Goal: Use online tool/utility: Use online tool/utility

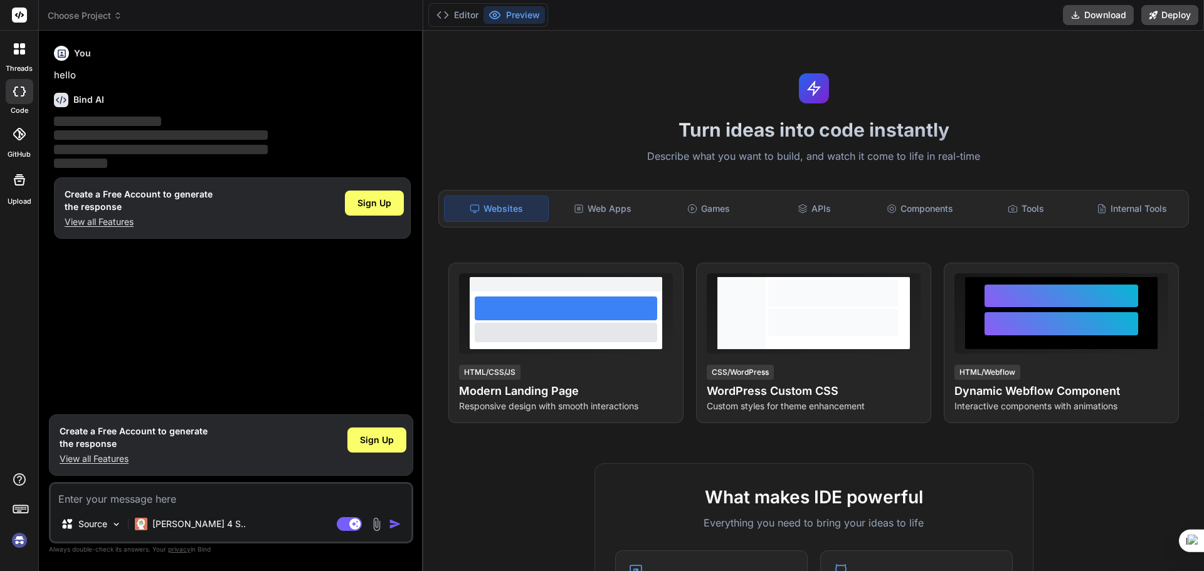
click at [194, 501] on textarea at bounding box center [231, 495] width 361 height 23
click at [375, 525] on img at bounding box center [376, 524] width 14 height 14
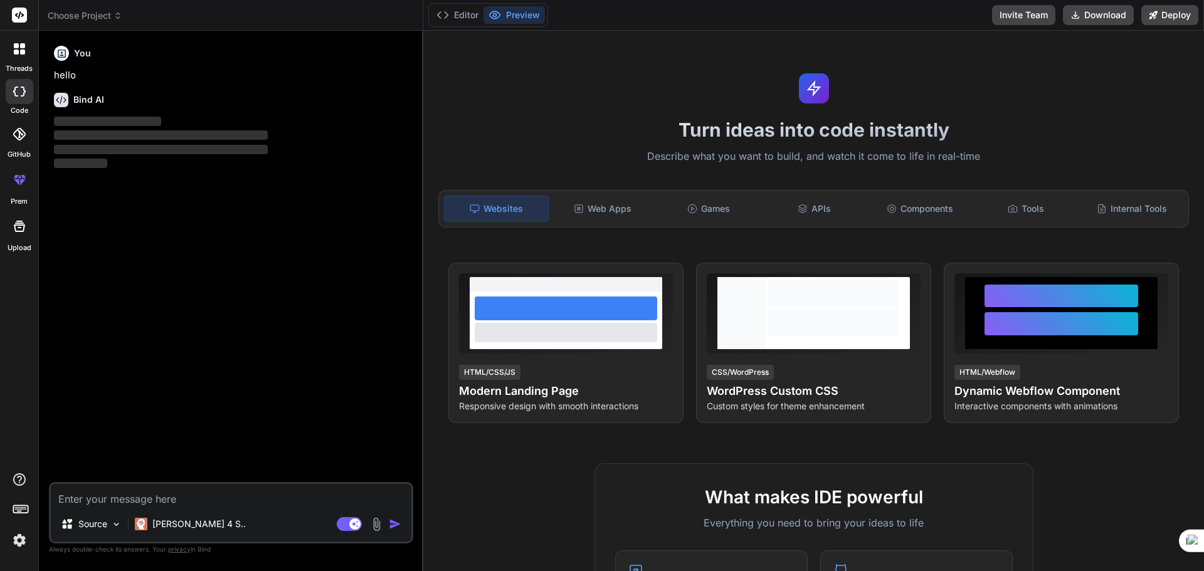
click at [375, 524] on img at bounding box center [376, 524] width 14 height 14
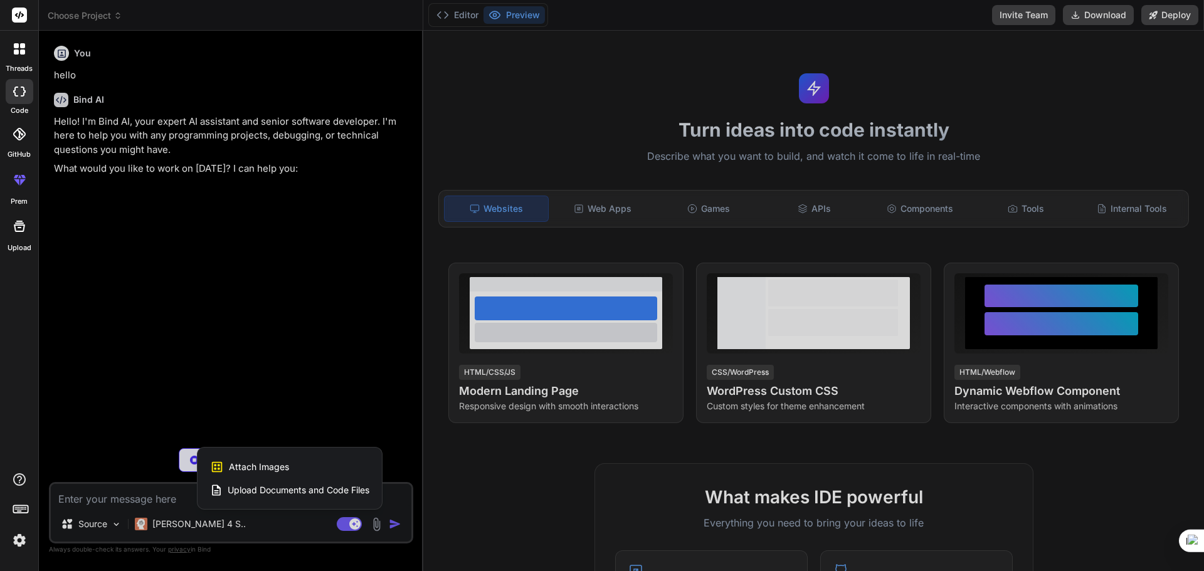
click at [284, 491] on span "Upload Documents and Code Files" at bounding box center [299, 490] width 142 height 13
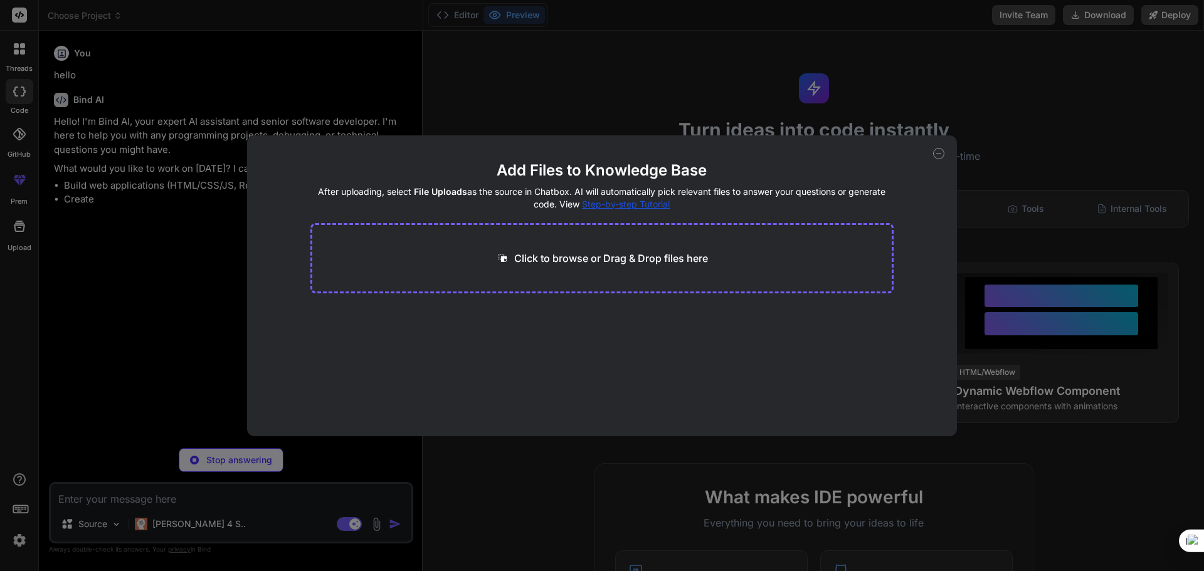
click at [544, 258] on p "Click to browse or Drag & Drop files here" at bounding box center [611, 258] width 194 height 15
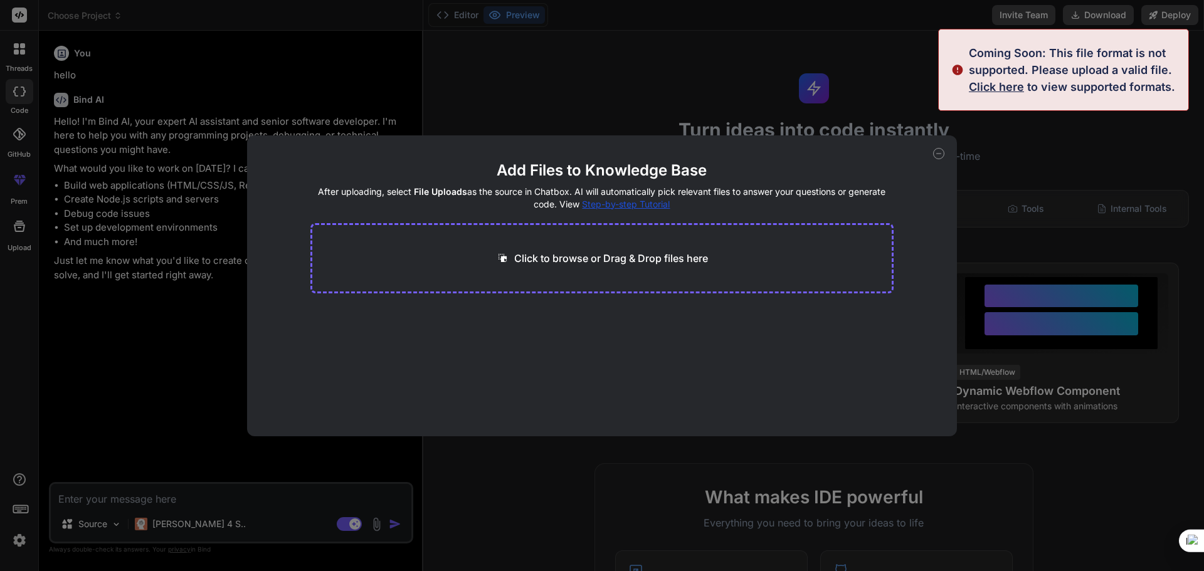
click at [934, 154] on icon at bounding box center [938, 153] width 11 height 11
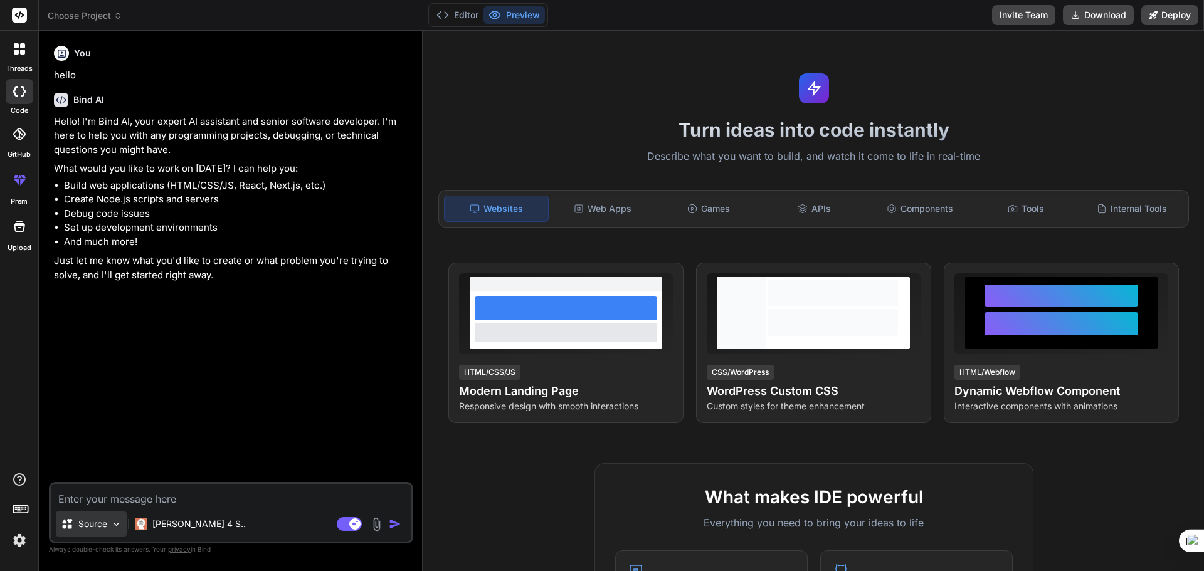
click at [92, 528] on p "Source" at bounding box center [92, 524] width 29 height 13
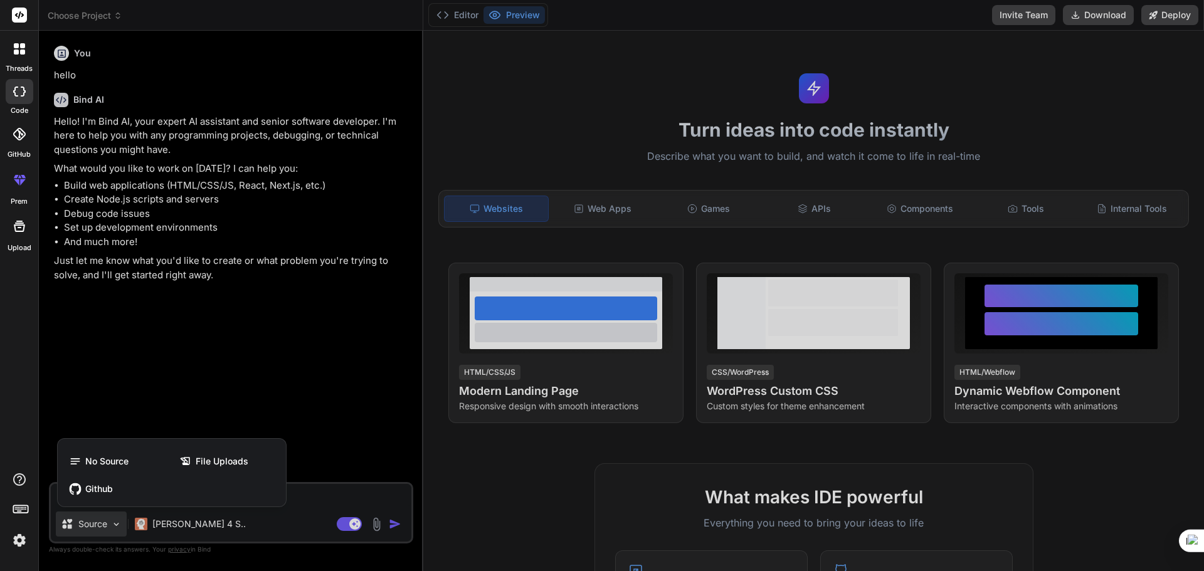
click at [260, 334] on div at bounding box center [602, 285] width 1204 height 571
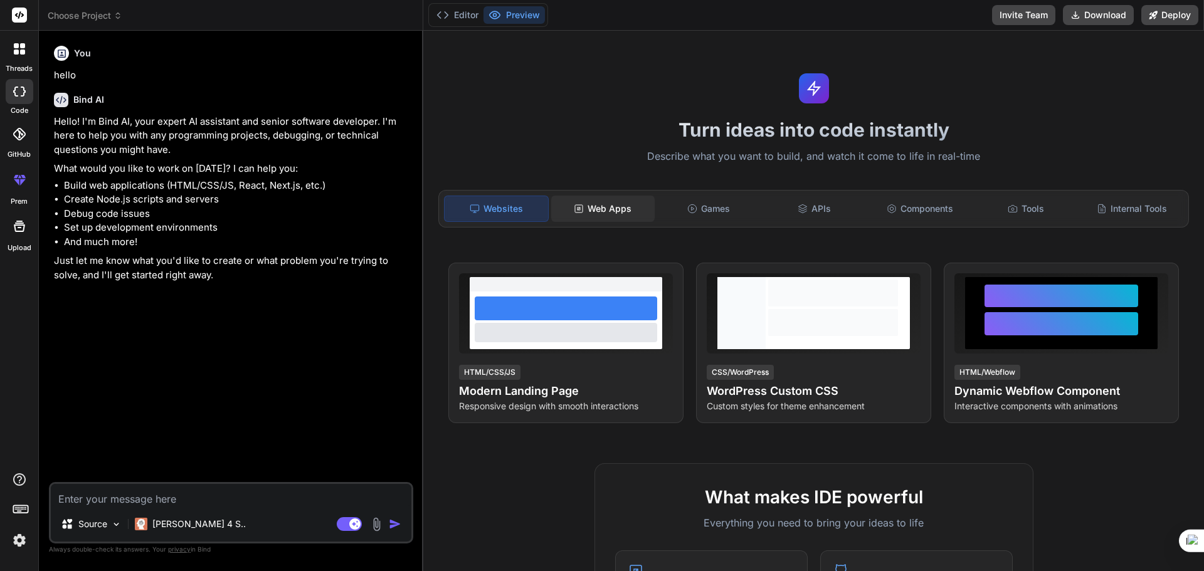
click at [588, 210] on div "Web Apps" at bounding box center [602, 209] width 103 height 26
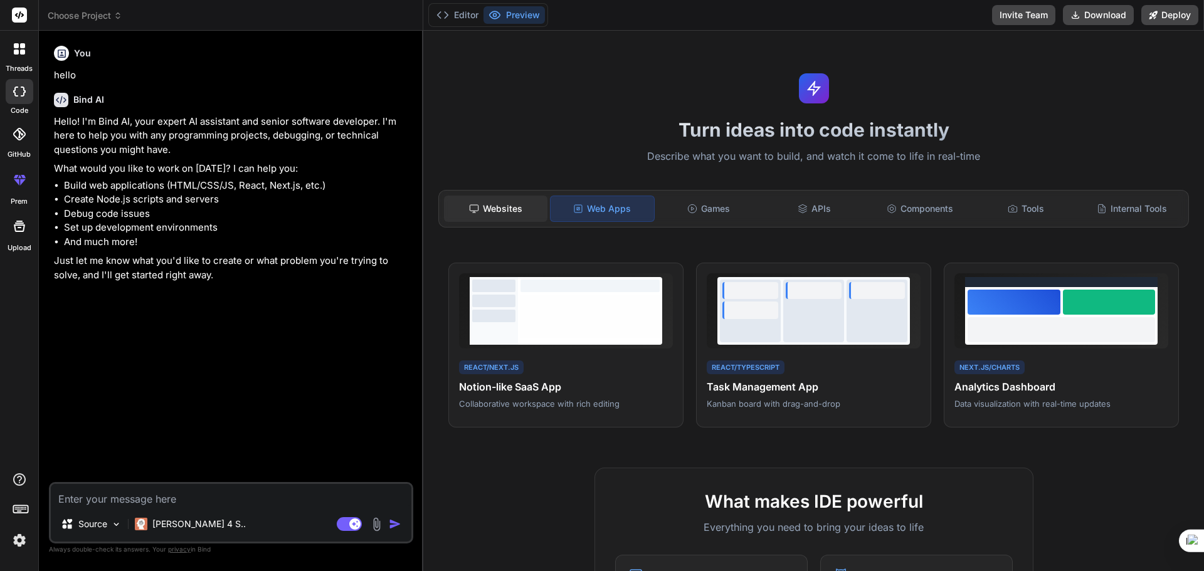
click at [506, 215] on div "Websites" at bounding box center [495, 209] width 103 height 26
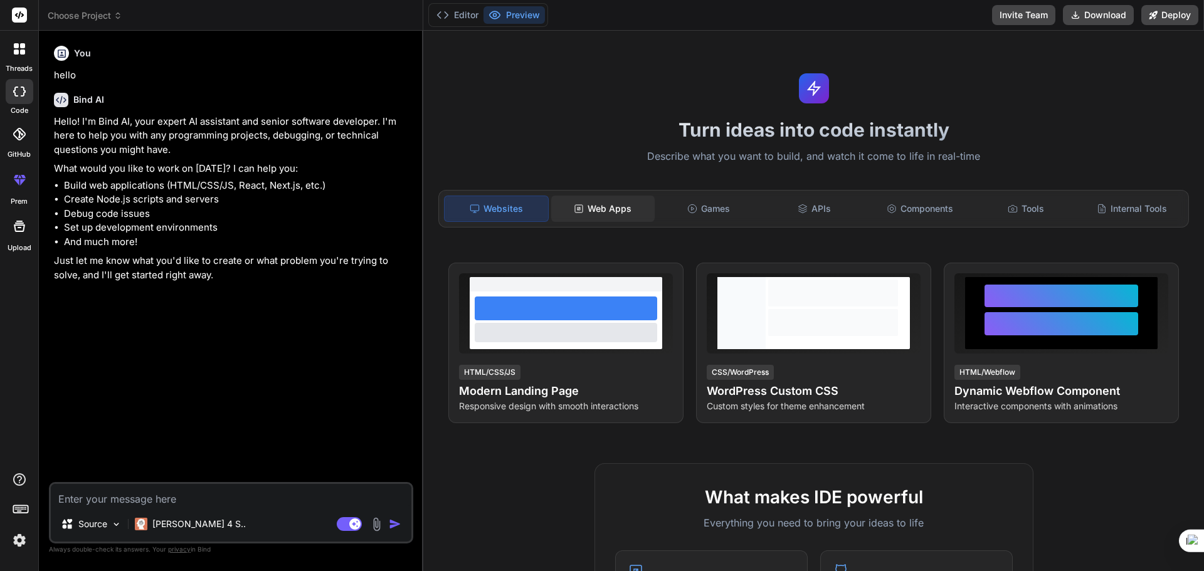
click at [563, 196] on div "Web Apps" at bounding box center [602, 209] width 103 height 26
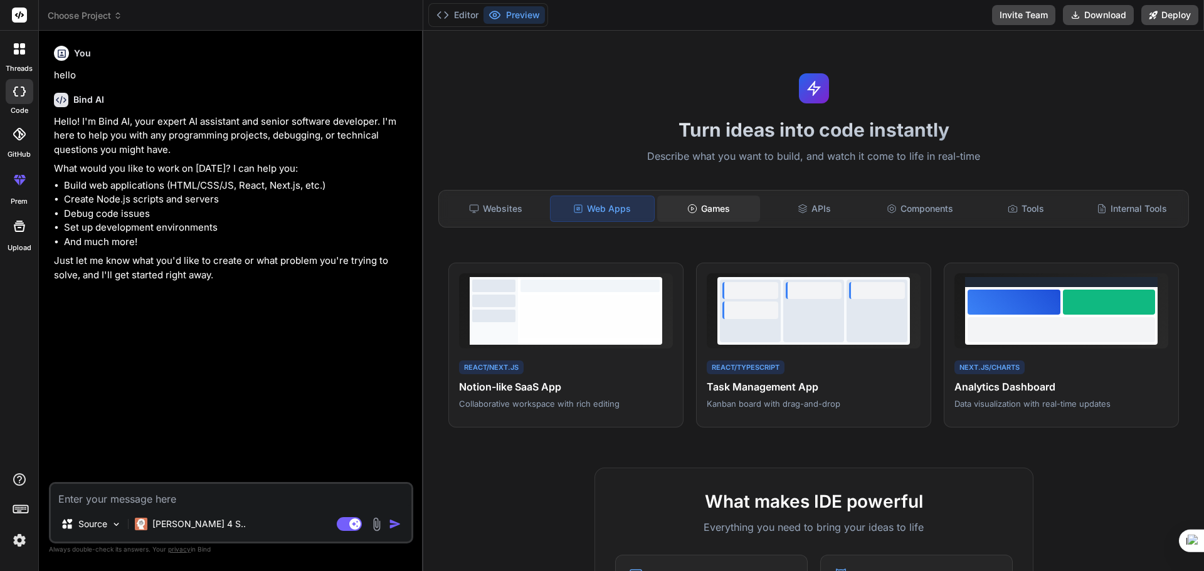
click at [714, 204] on div "Games" at bounding box center [708, 209] width 103 height 26
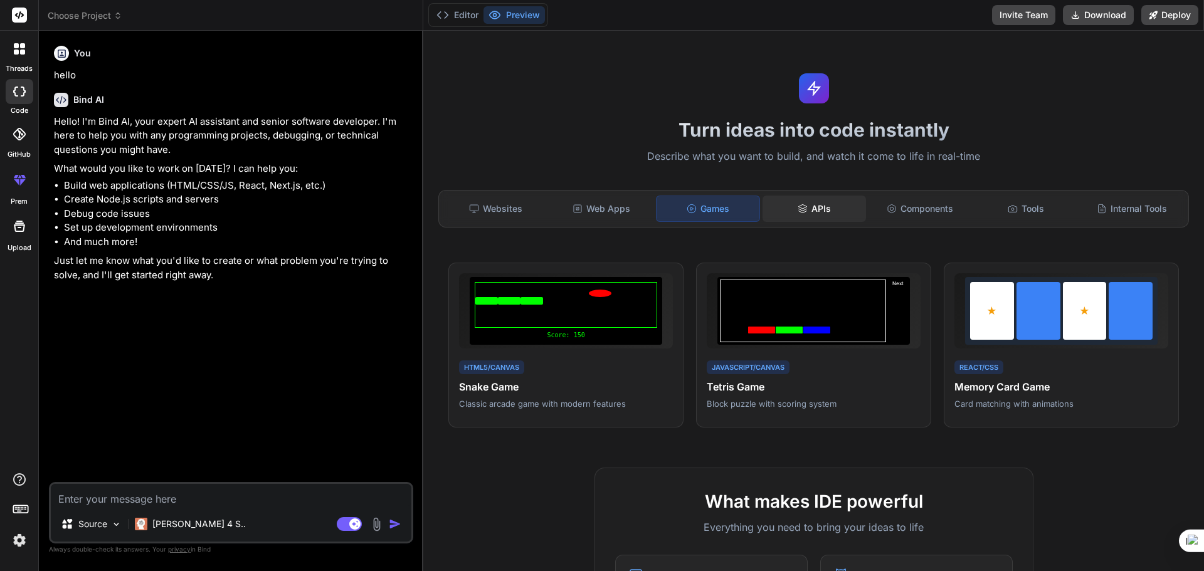
click at [815, 202] on div "APIs" at bounding box center [814, 209] width 103 height 26
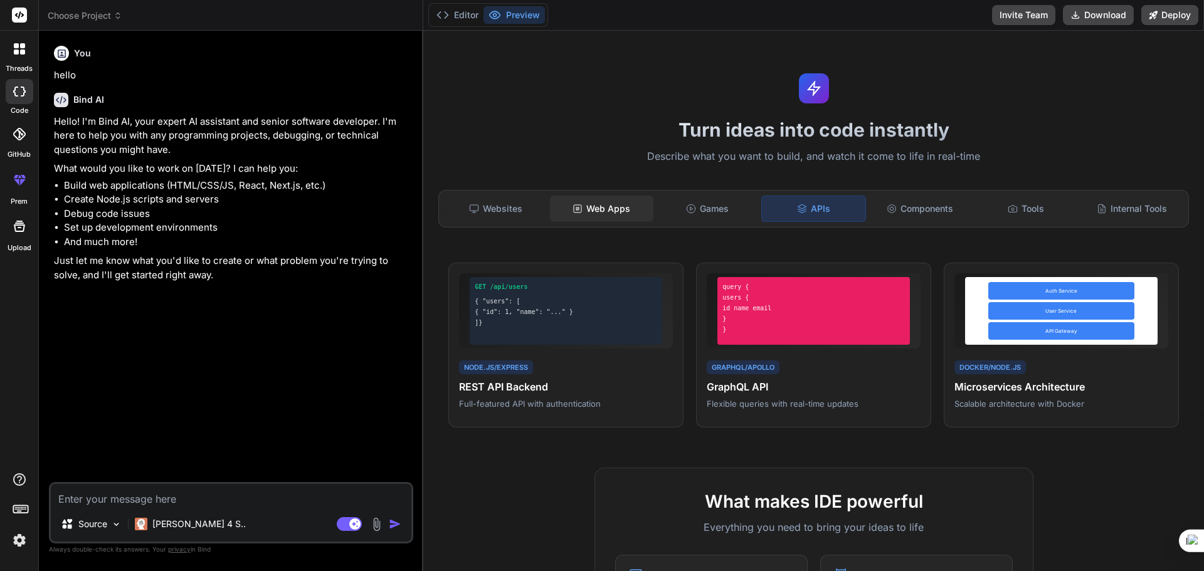
click at [617, 198] on div "Web Apps" at bounding box center [601, 209] width 103 height 26
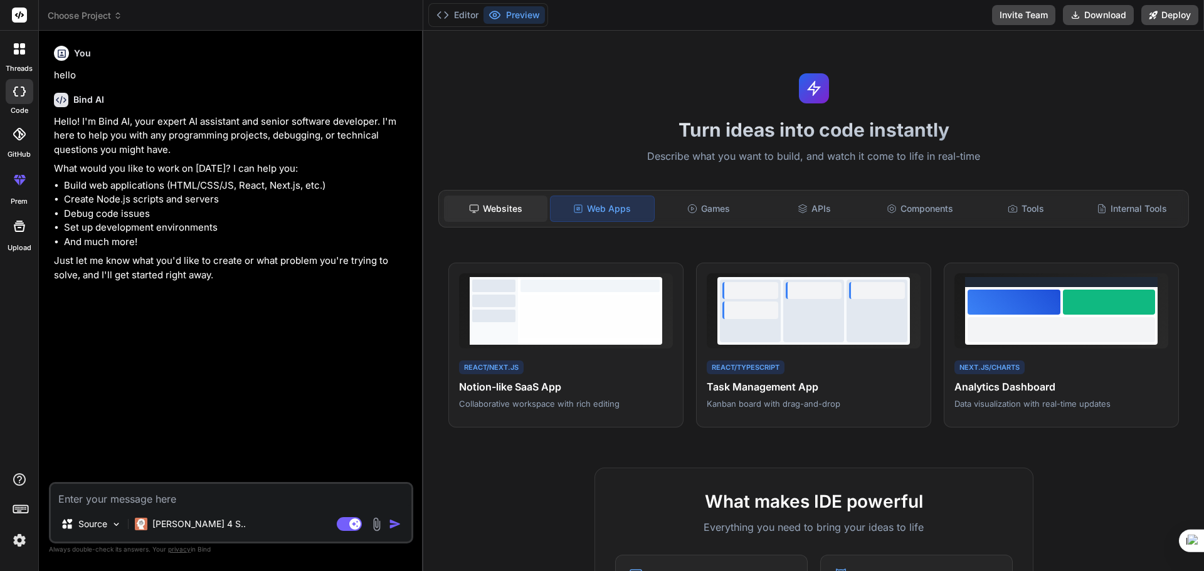
click at [519, 202] on div "Websites" at bounding box center [495, 209] width 103 height 26
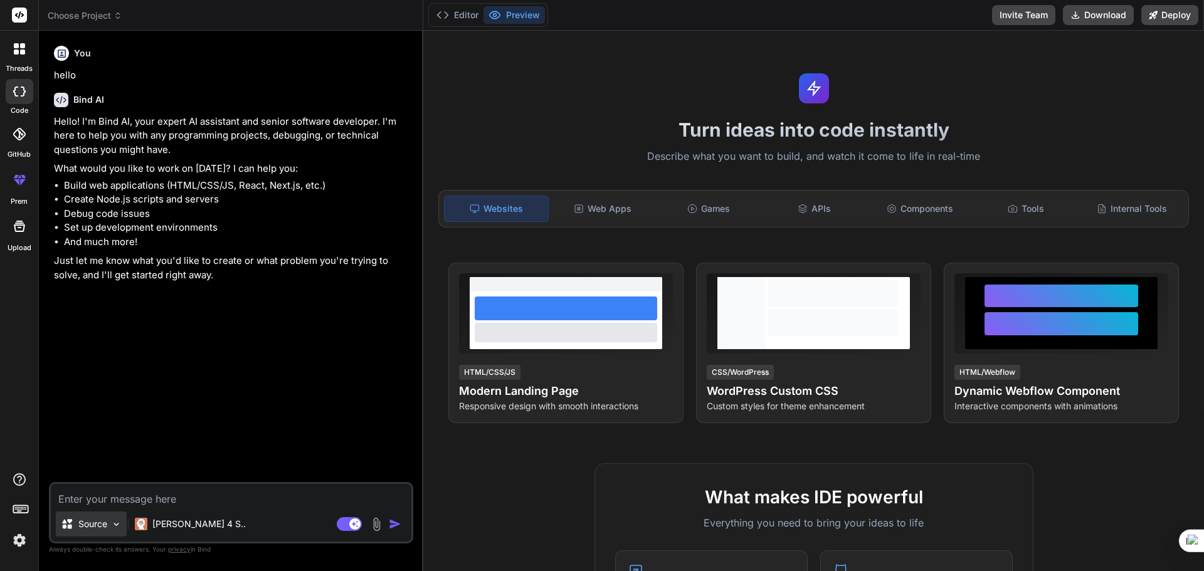
click at [103, 531] on div "Source" at bounding box center [91, 524] width 71 height 25
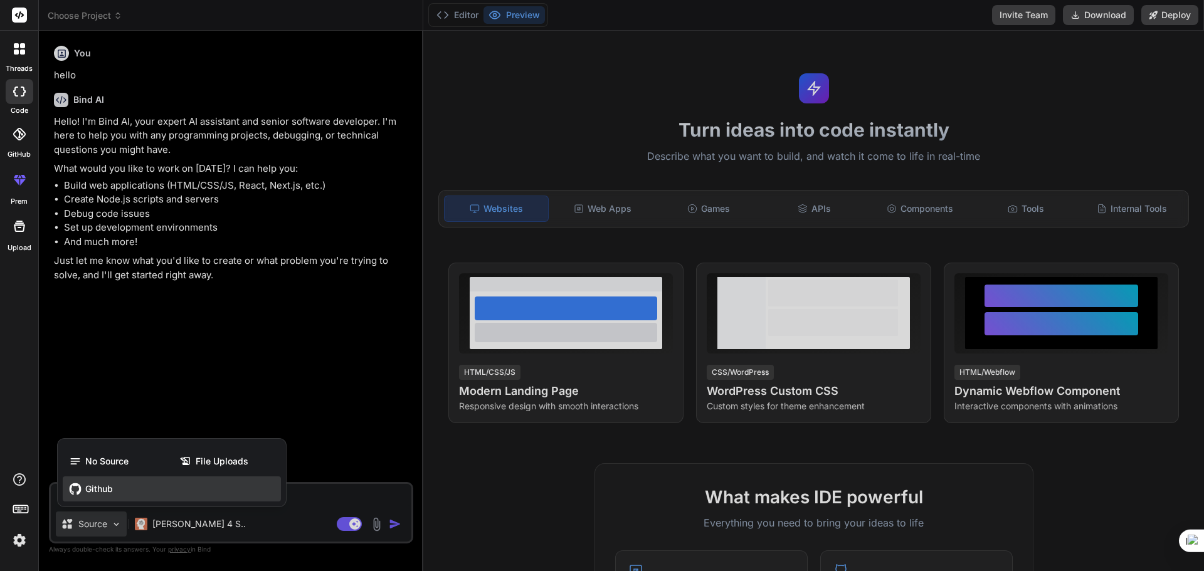
click at [109, 492] on span "Github" at bounding box center [99, 489] width 28 height 13
type textarea "x"
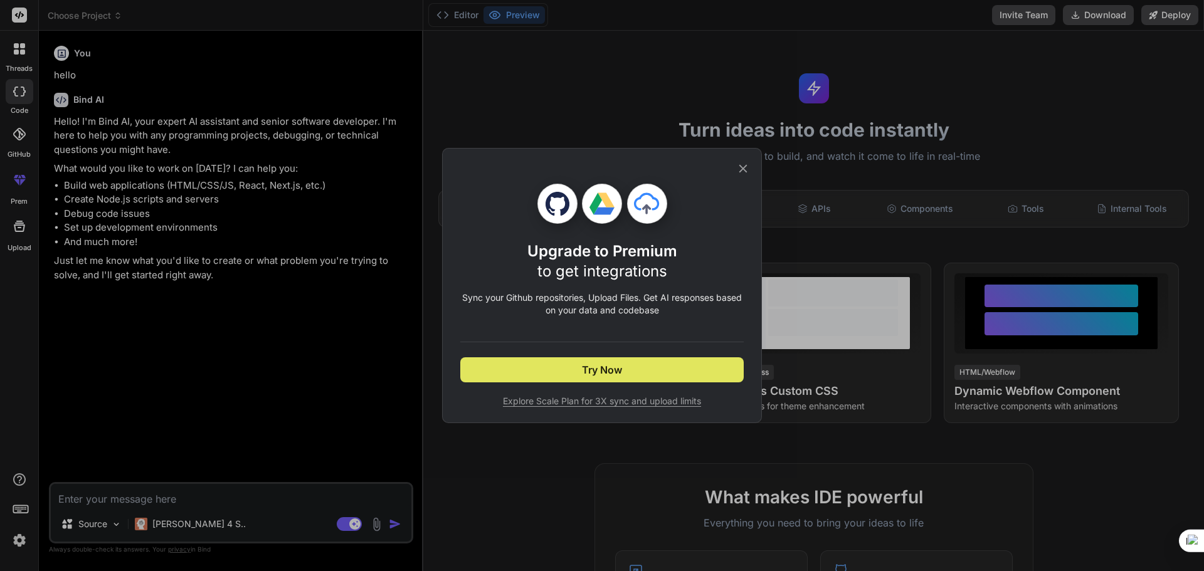
click at [602, 378] on button "Try Now" at bounding box center [602, 370] width 284 height 25
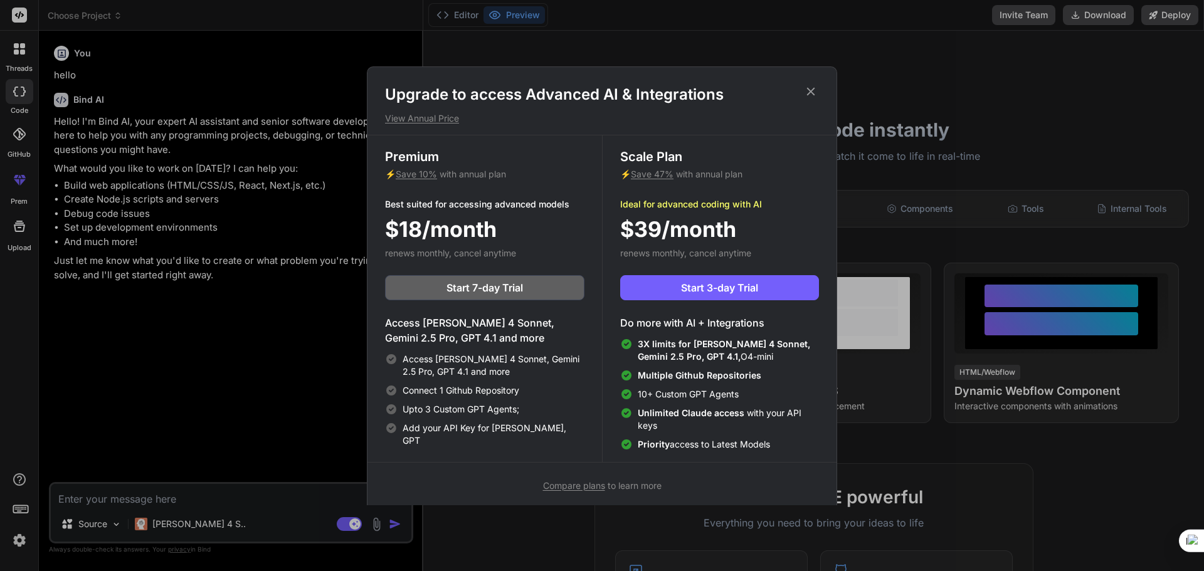
click at [808, 95] on icon at bounding box center [811, 92] width 14 height 14
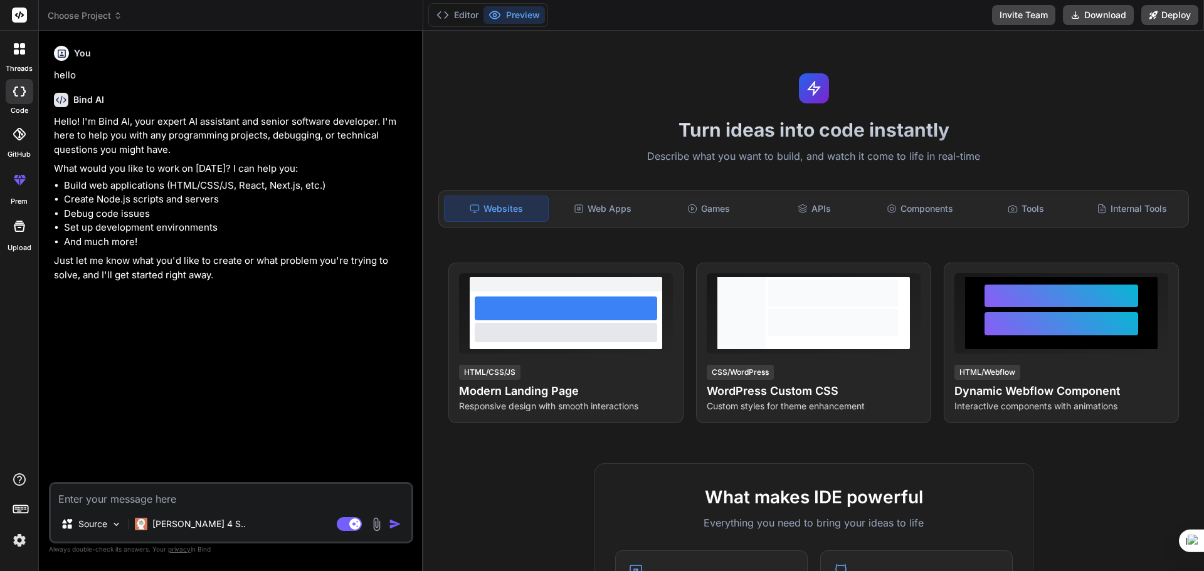
click at [27, 137] on div at bounding box center [20, 134] width 28 height 28
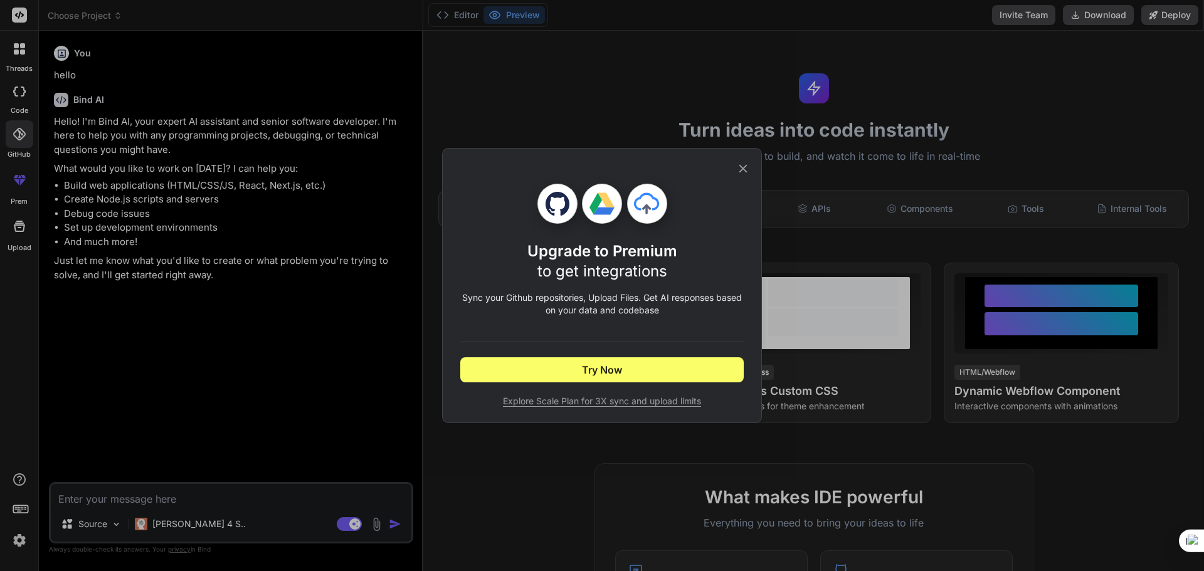
click at [743, 176] on div "Upgrade to Premium to get integrations Sync your Github repositories, Upload Fi…" at bounding box center [602, 286] width 284 height 274
click at [745, 161] on div "Upgrade to Premium to get integrations Sync your Github repositories, Upload Fi…" at bounding box center [602, 285] width 320 height 275
click at [738, 167] on icon at bounding box center [743, 169] width 14 height 14
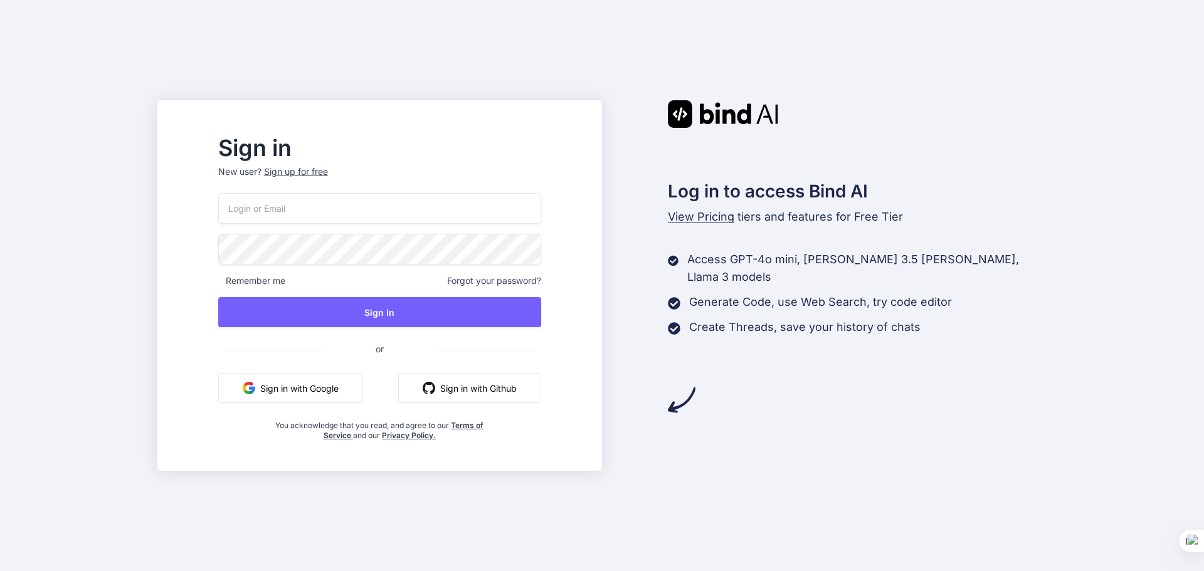
click at [349, 388] on button "Sign in with Google" at bounding box center [290, 388] width 145 height 30
